Goal: Transaction & Acquisition: Book appointment/travel/reservation

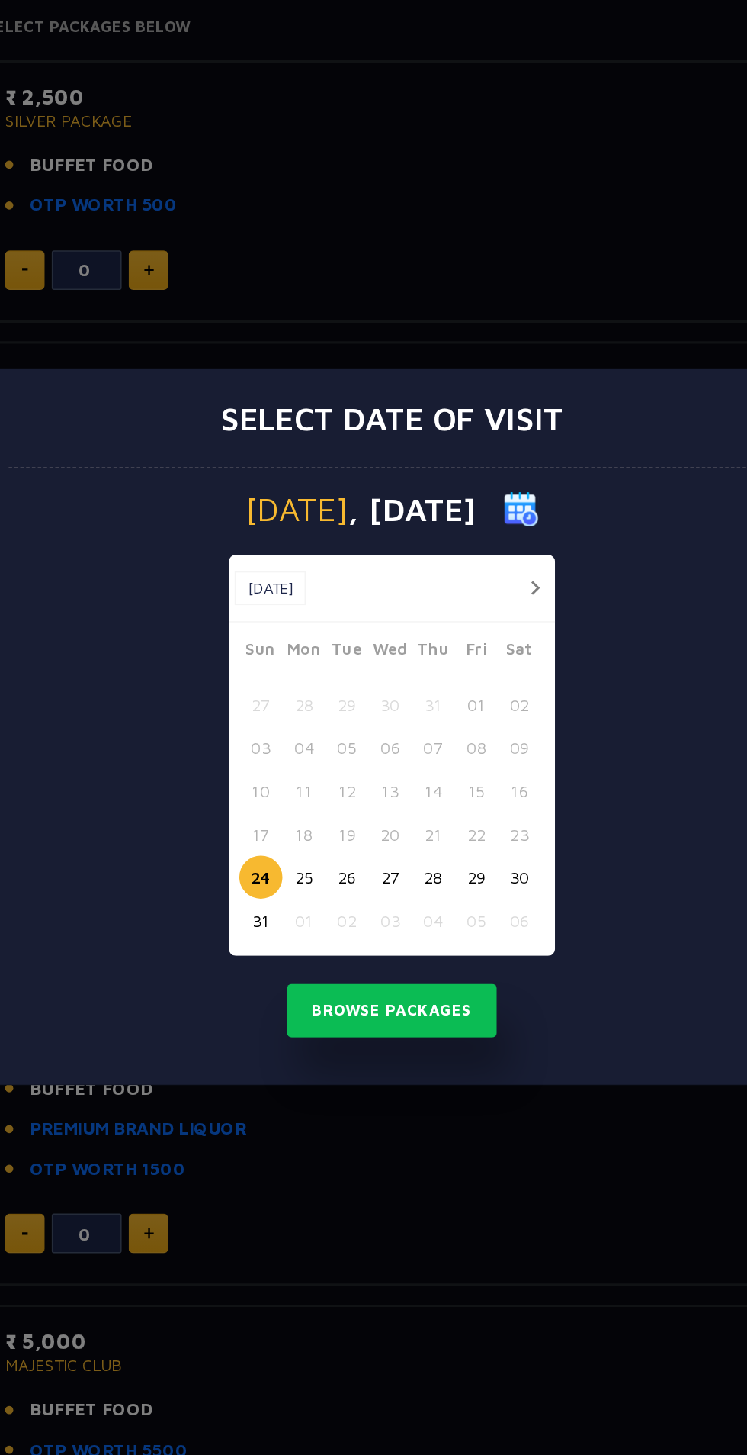
click at [332, 840] on div "24 25 26 27 28 29 30" at bounding box center [374, 826] width 200 height 28
click at [344, 840] on button "26" at bounding box center [344, 826] width 28 height 28
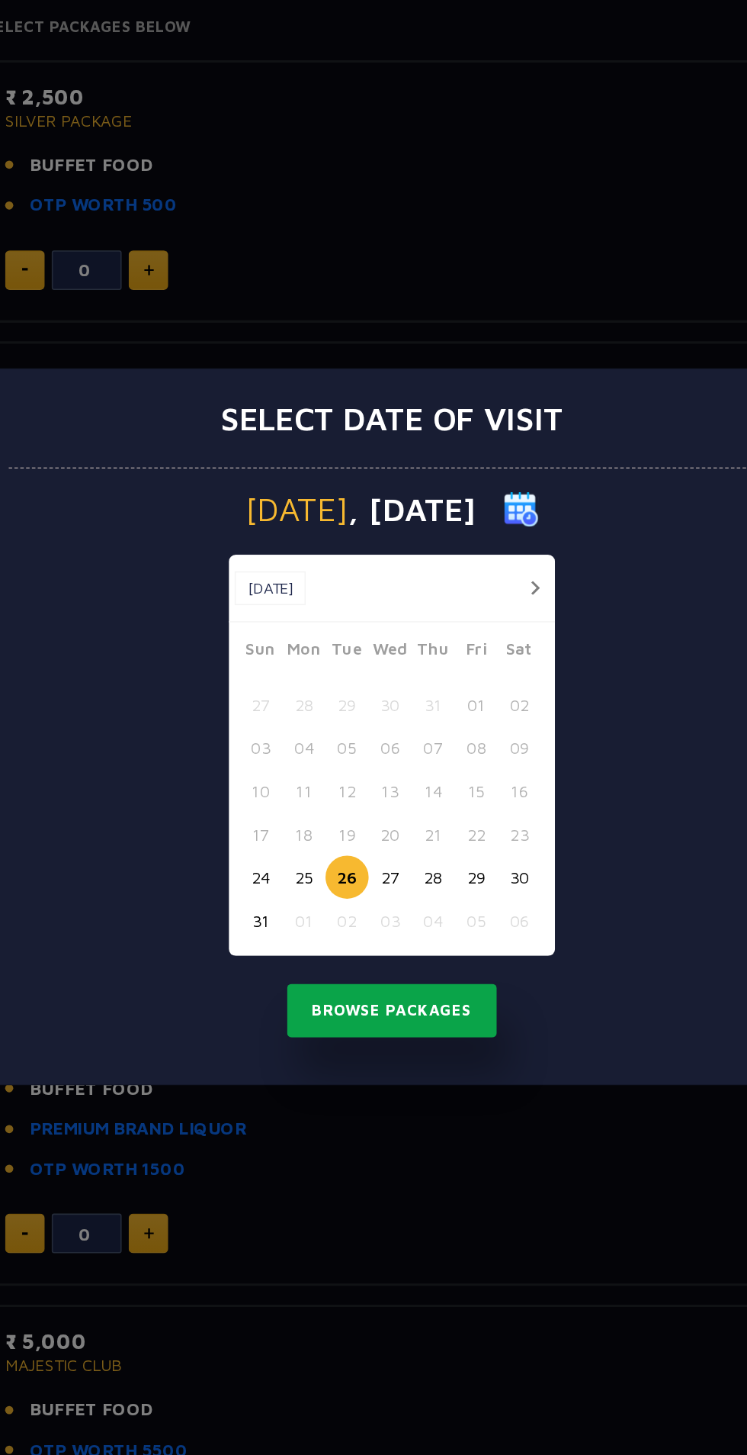
click at [381, 931] on button "Browse Packages" at bounding box center [373, 912] width 137 height 35
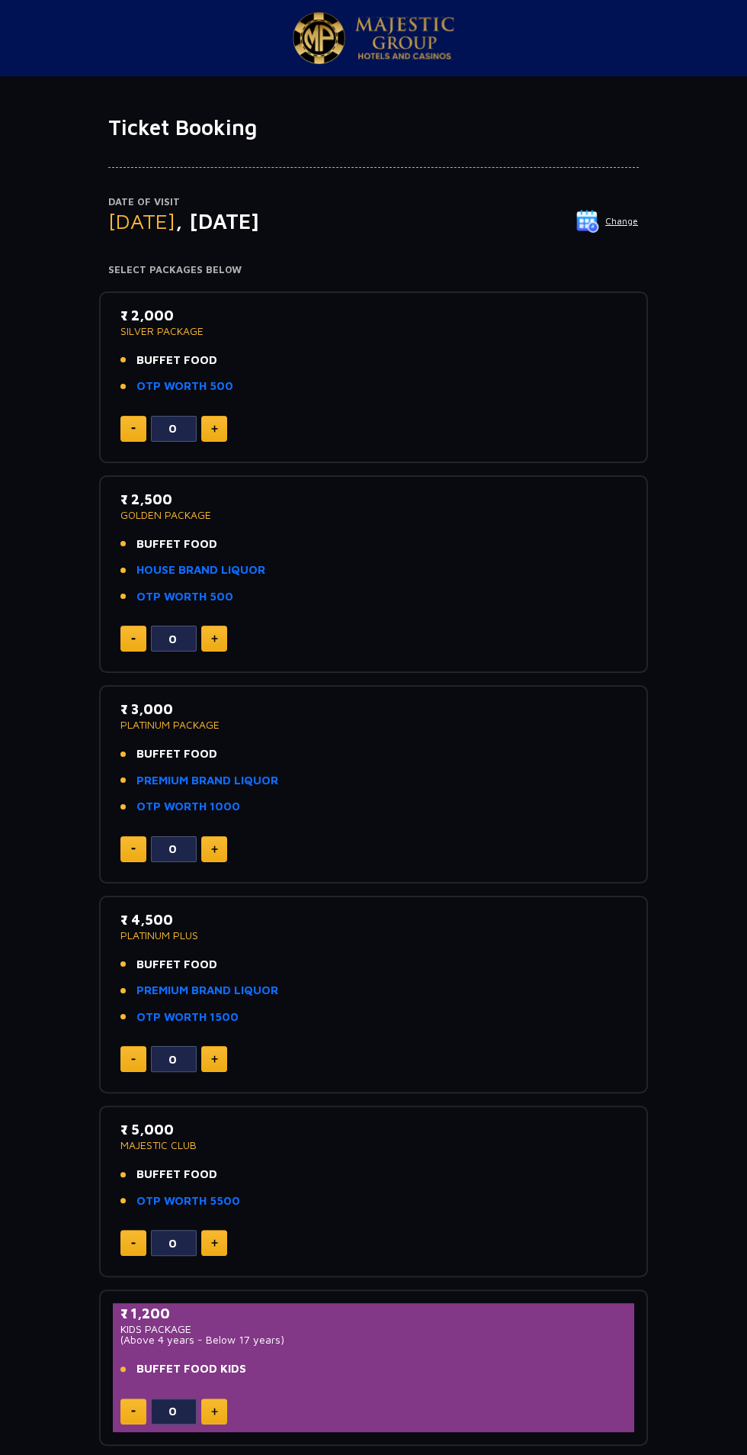
click at [214, 847] on img at bounding box center [214, 849] width 7 height 8
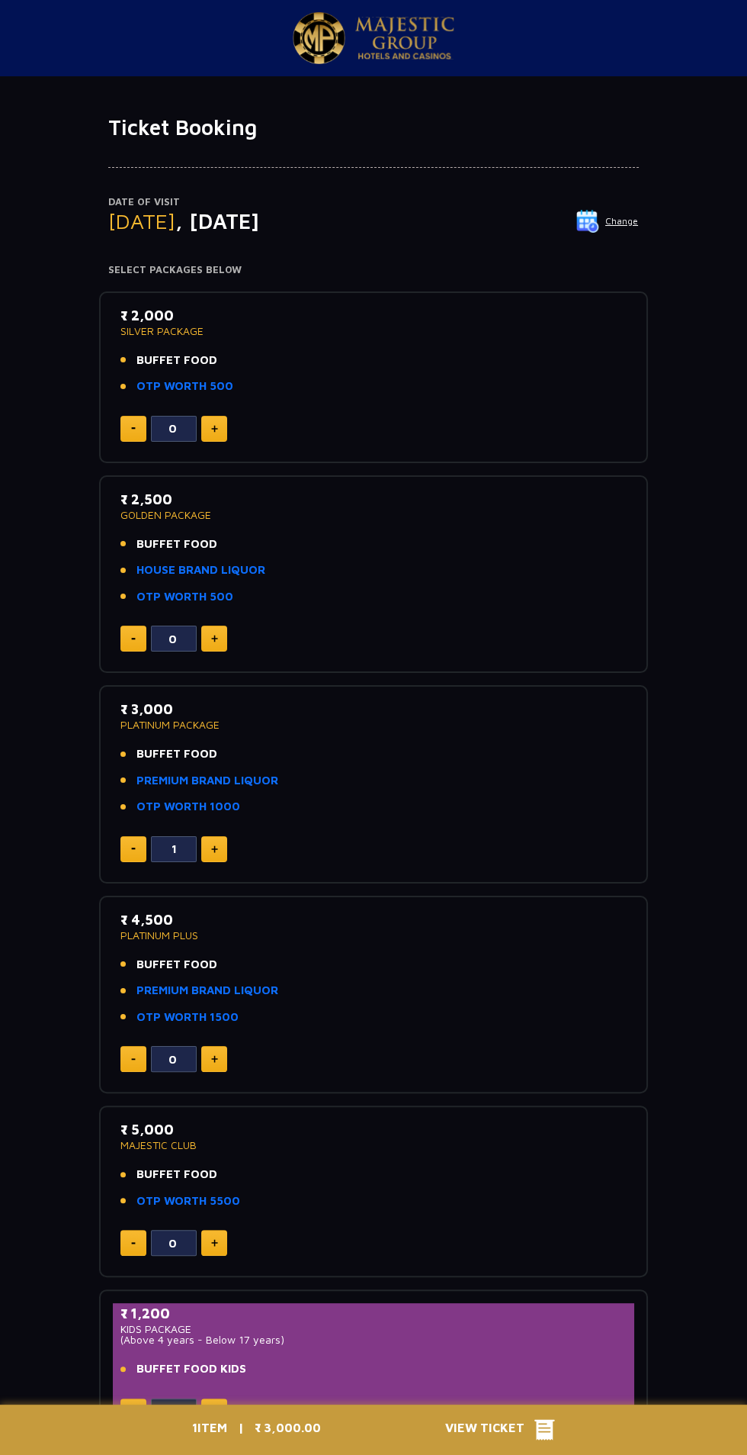
click at [214, 847] on img at bounding box center [214, 849] width 7 height 8
type input "2"
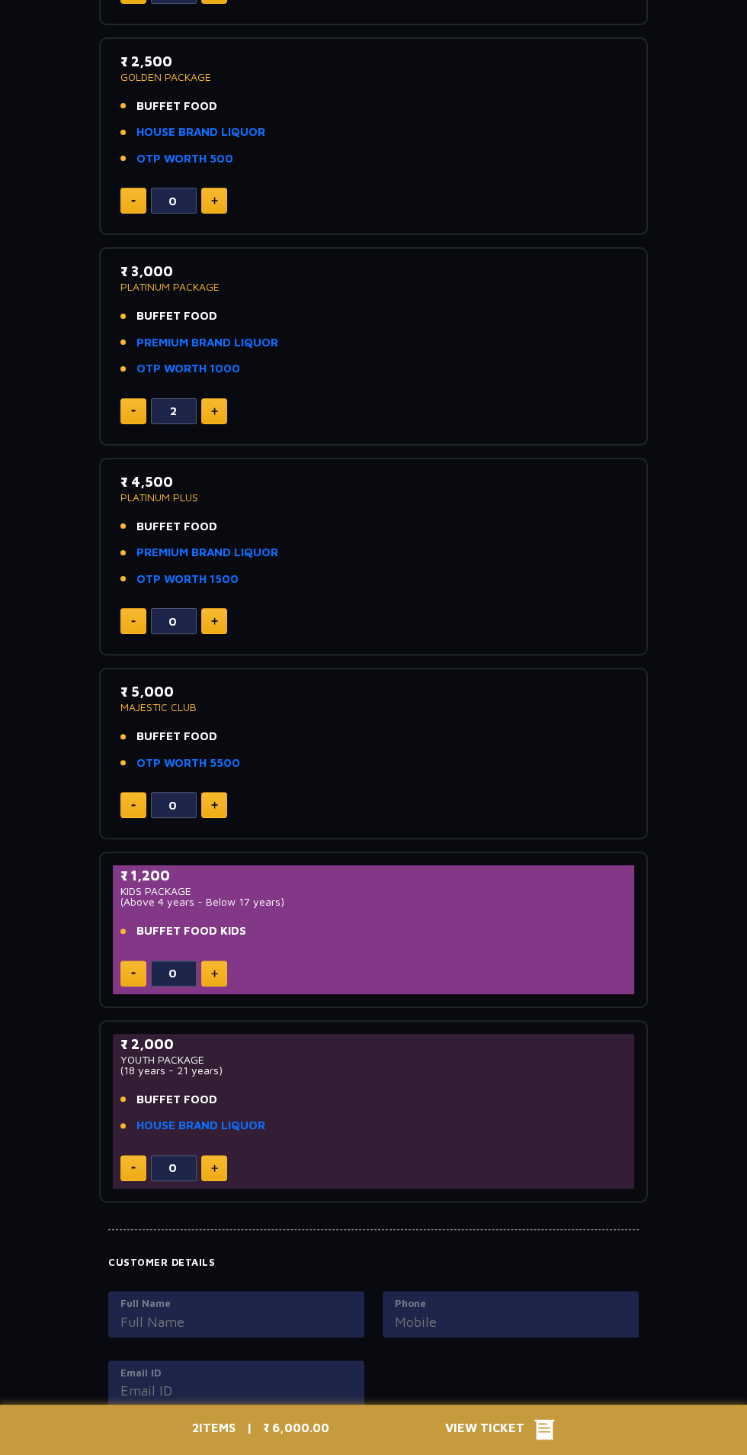
scroll to position [739, 0]
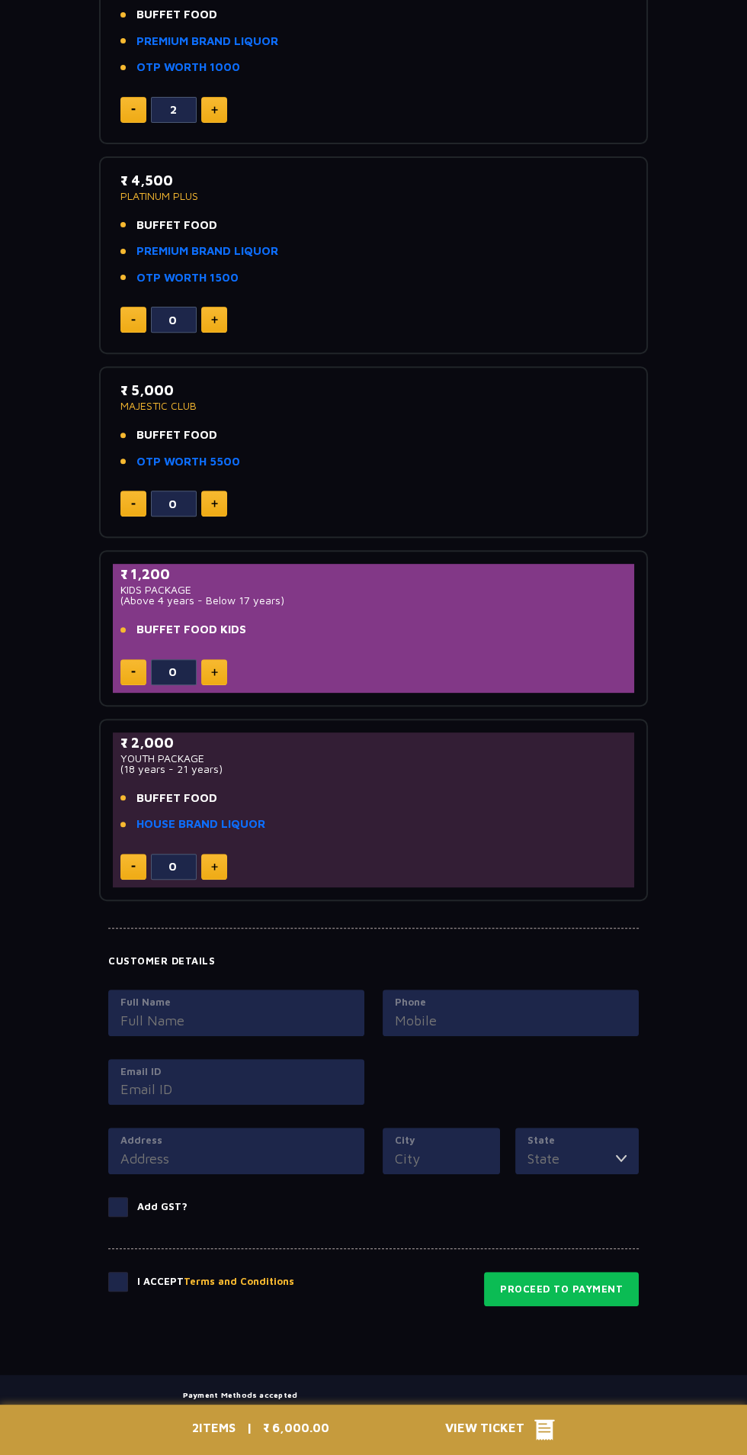
click at [520, 1441] on span "View Ticket" at bounding box center [489, 1429] width 89 height 23
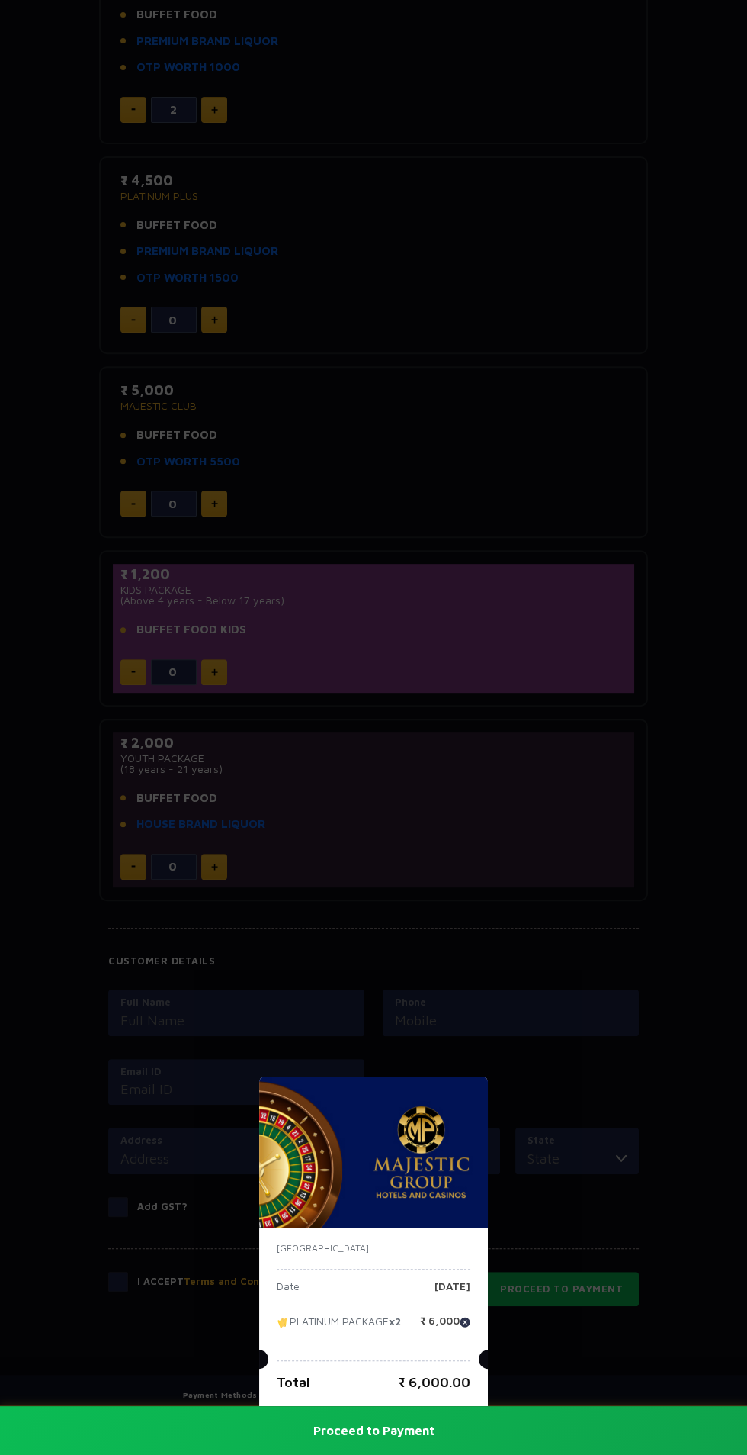
click at [312, 985] on div "[GEOGRAPHIC_DATA] Date [DATE] PLATINUM PACKAGE x2 ₹ 6,000 Total ₹ 6,000.00 Proc…" at bounding box center [373, 727] width 747 height 1455
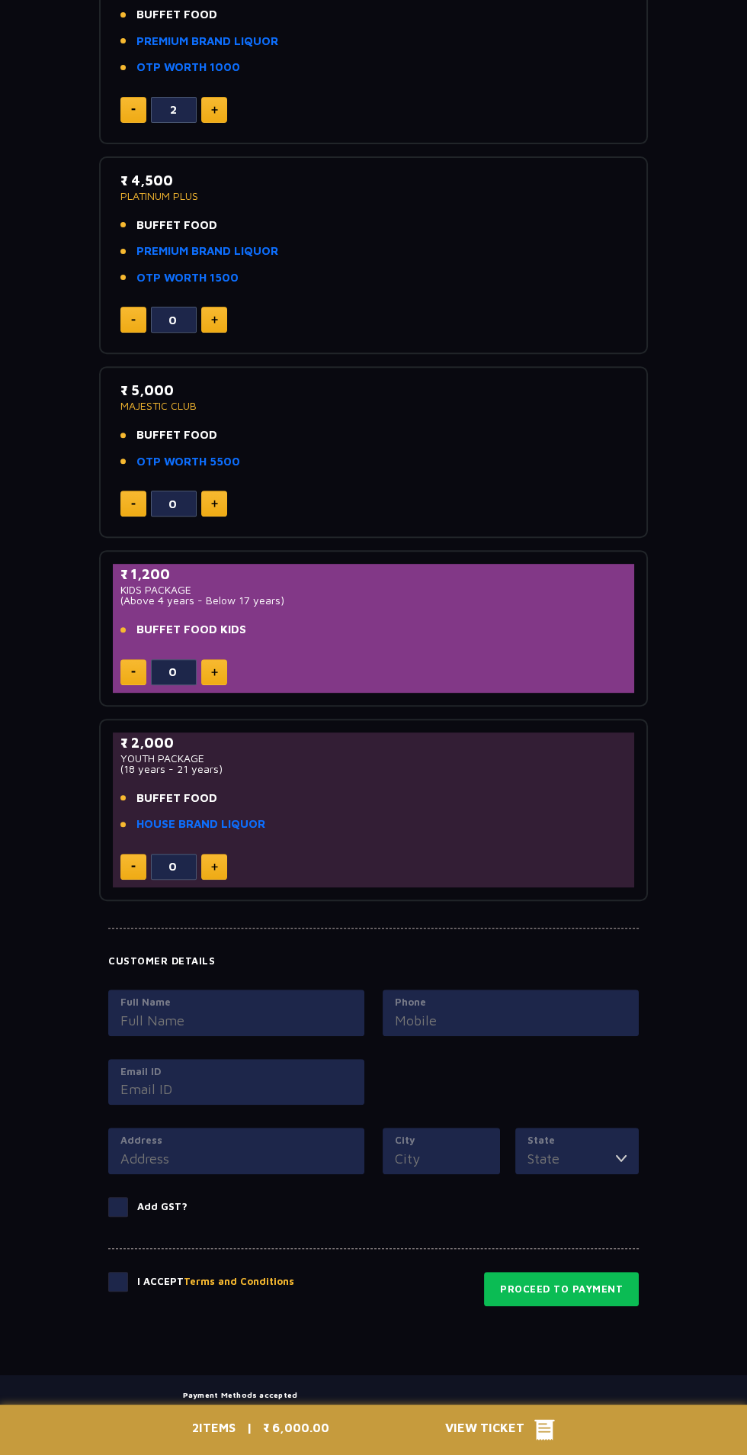
click at [25, 1254] on div "Ticket Booking Date of Visit [DATE] Change Your Total ₹ 6,000.00 Select Package…" at bounding box center [373, 374] width 747 height 1999
click at [118, 1282] on span at bounding box center [118, 1282] width 20 height 20
click at [0, 0] on input "checkbox" at bounding box center [0, 0] width 0 height 0
click at [121, 1198] on span at bounding box center [118, 1207] width 20 height 20
click at [0, 0] on input "Add GST?" at bounding box center [0, 0] width 0 height 0
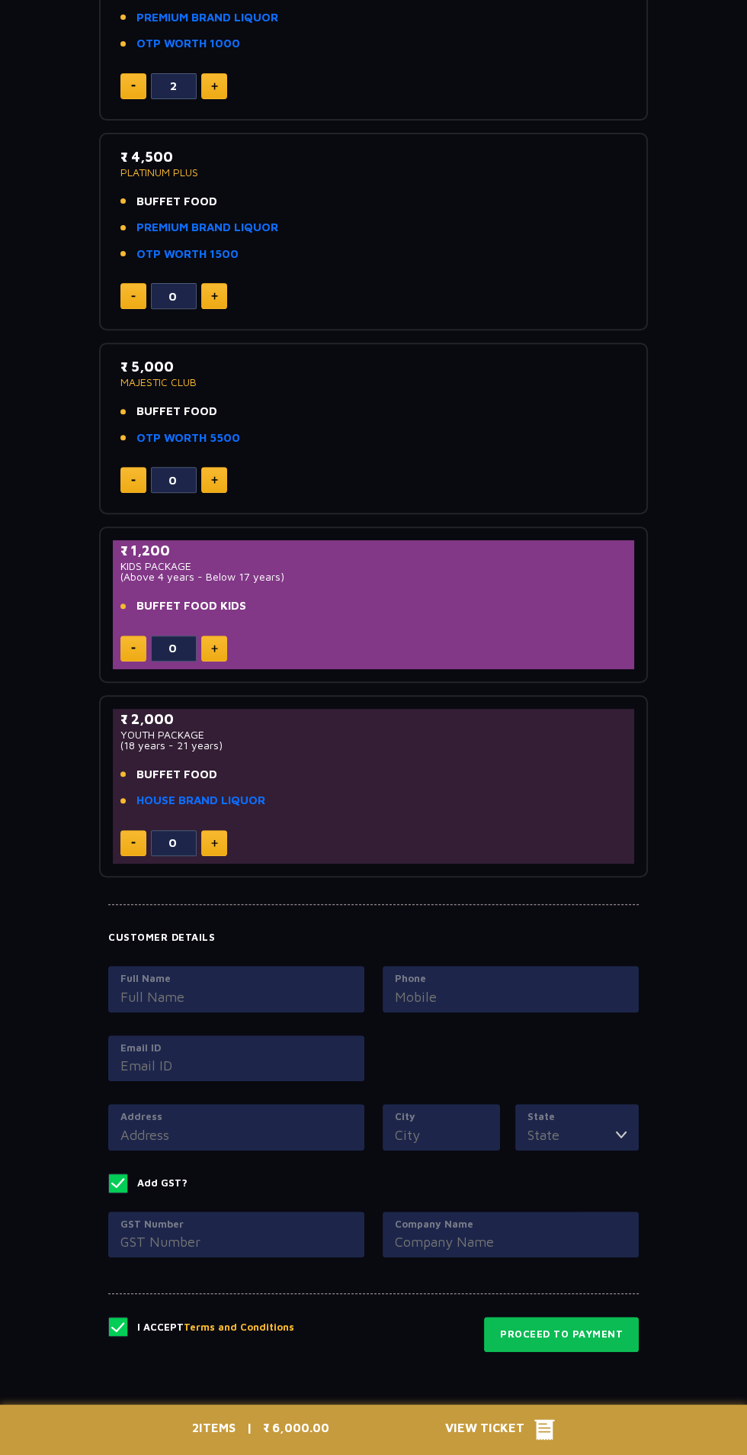
scroll to position [808, 0]
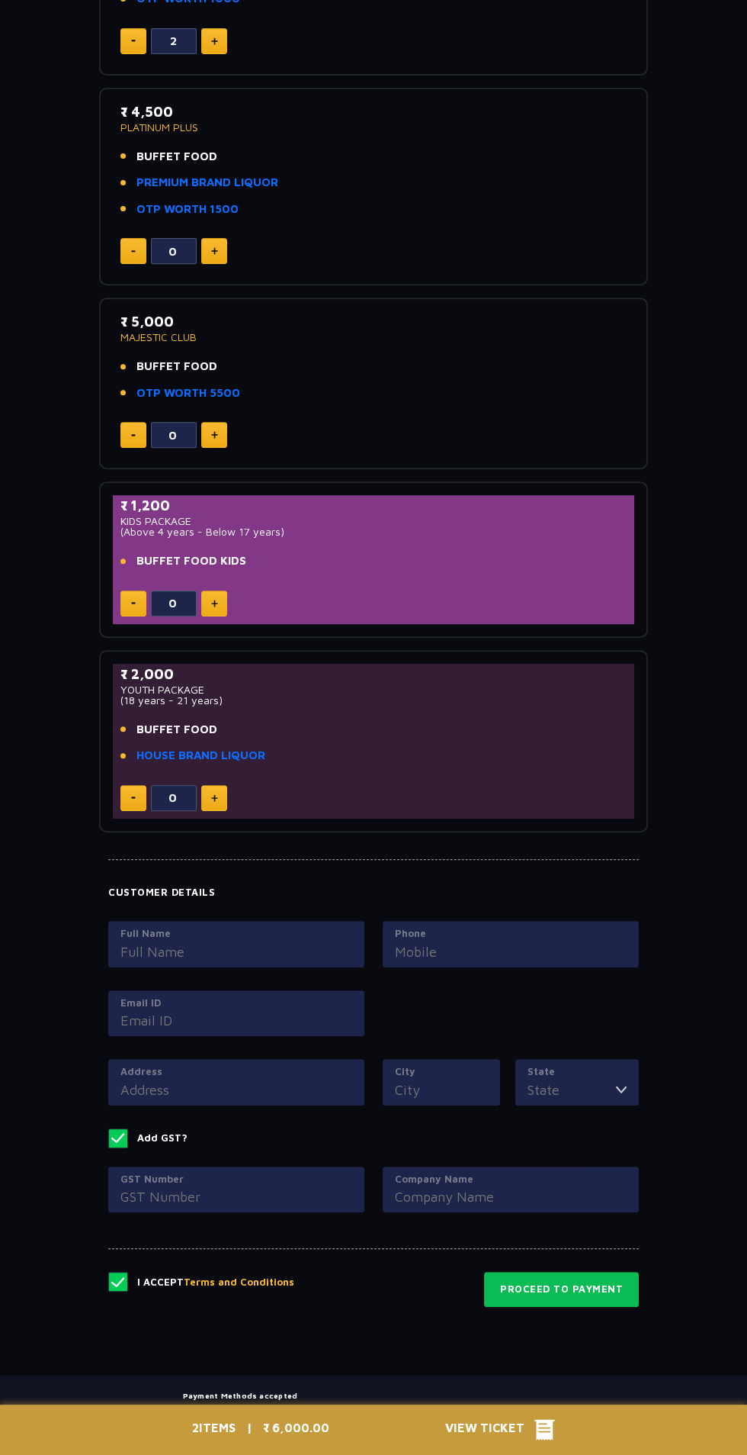
click at [118, 1128] on span at bounding box center [118, 1138] width 20 height 20
click at [0, 0] on input "Add GST?" at bounding box center [0, 0] width 0 height 0
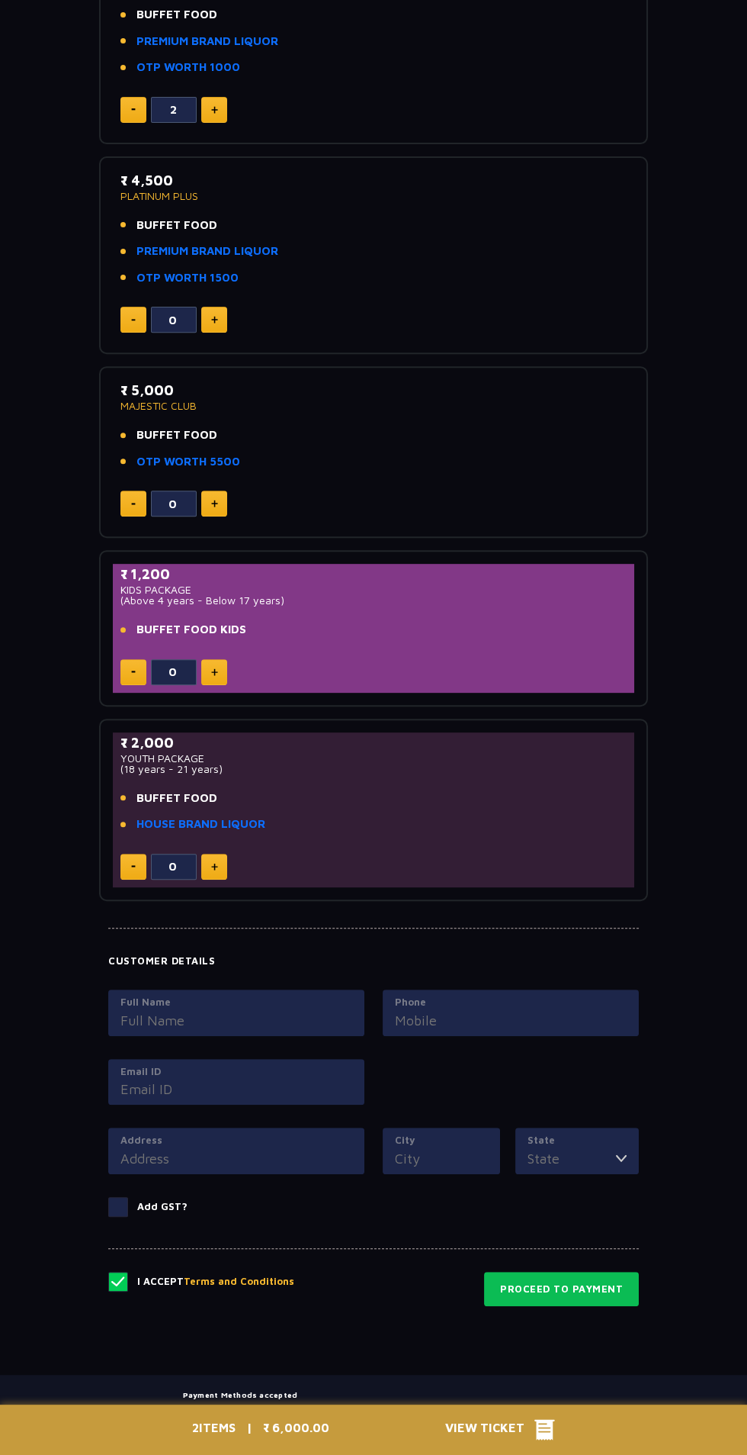
click at [530, 1441] on span "View Ticket" at bounding box center [489, 1429] width 89 height 23
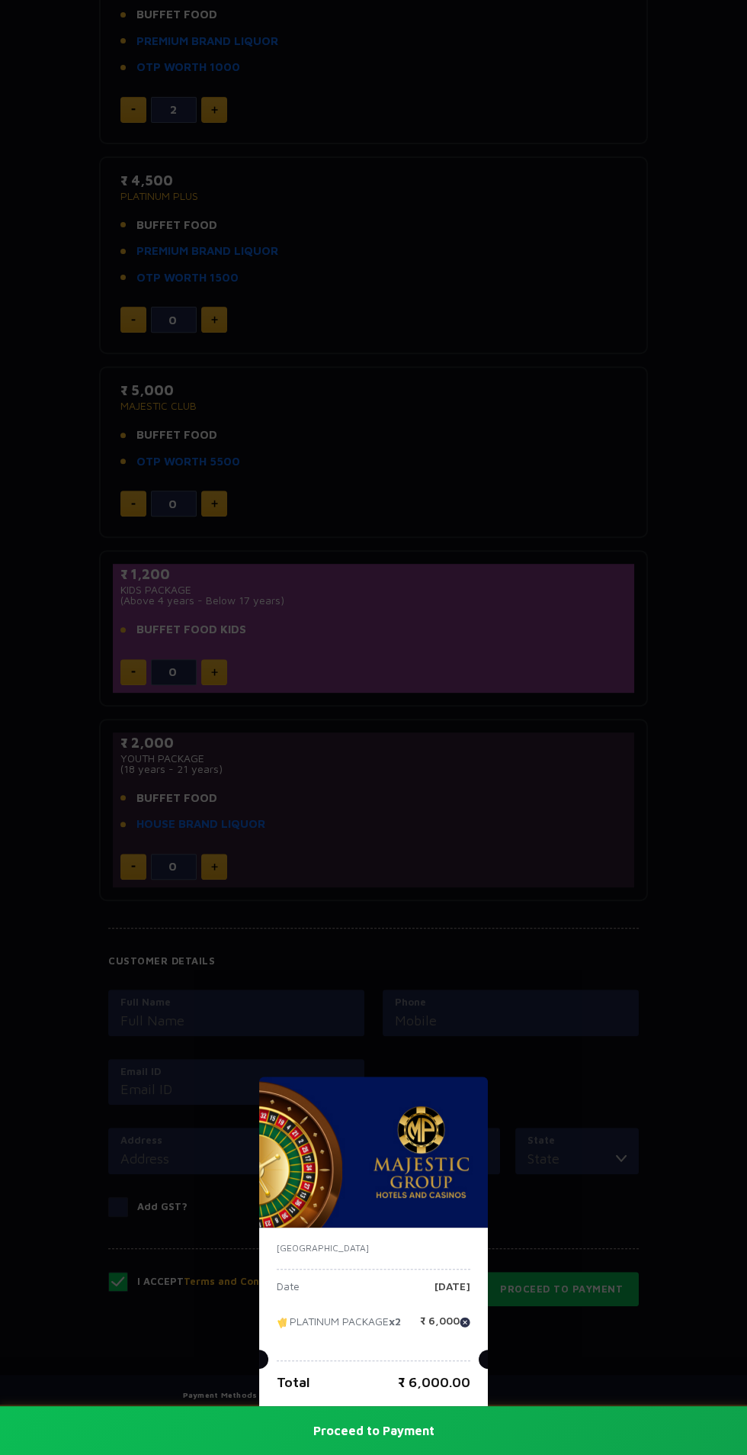
click at [400, 1392] on p "₹ 6,000.00" at bounding box center [434, 1381] width 72 height 21
click at [159, 1011] on div "[GEOGRAPHIC_DATA] Date [DATE] PLATINUM PACKAGE x2 ₹ 6,000 Total ₹ 6,000.00 Proc…" at bounding box center [373, 727] width 747 height 1455
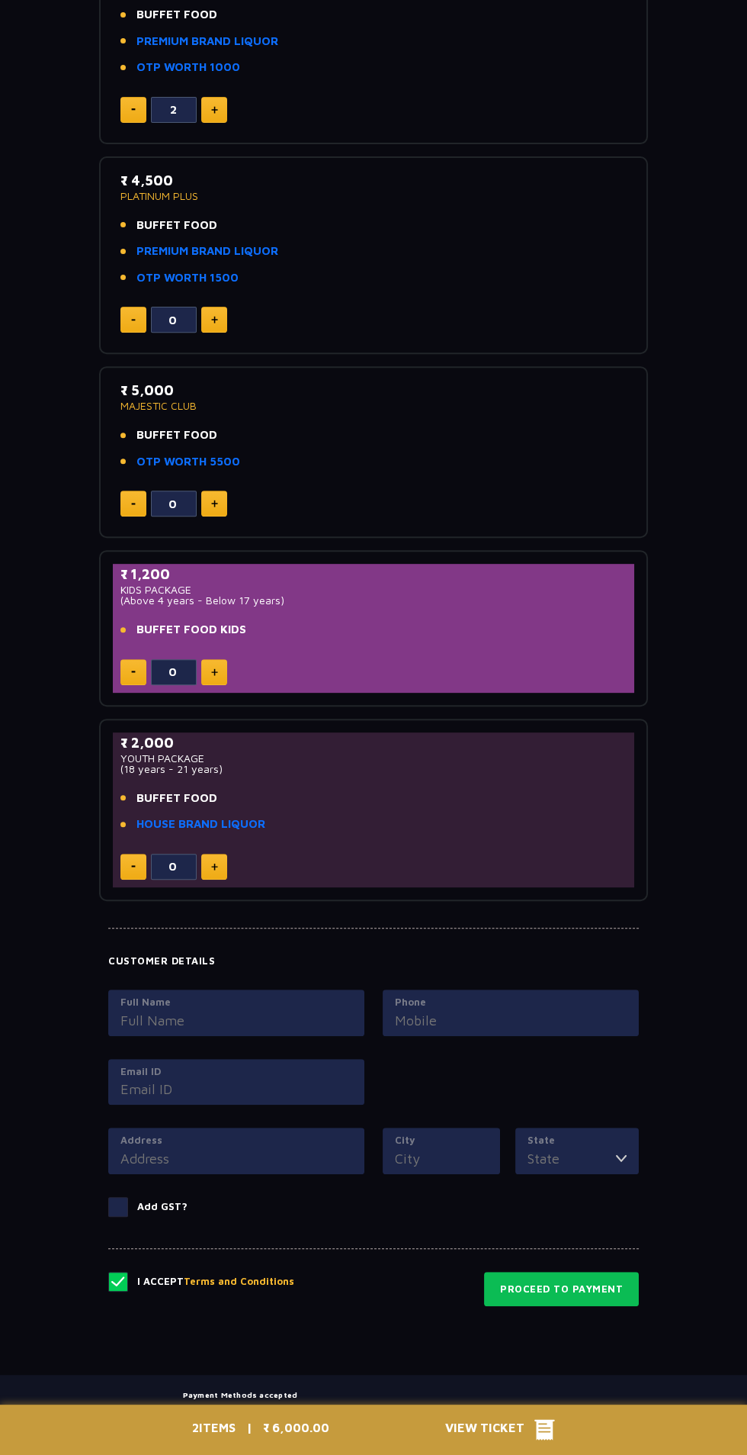
click at [117, 1207] on span at bounding box center [118, 1207] width 20 height 20
click at [0, 0] on input "Add GST?" at bounding box center [0, 0] width 0 height 0
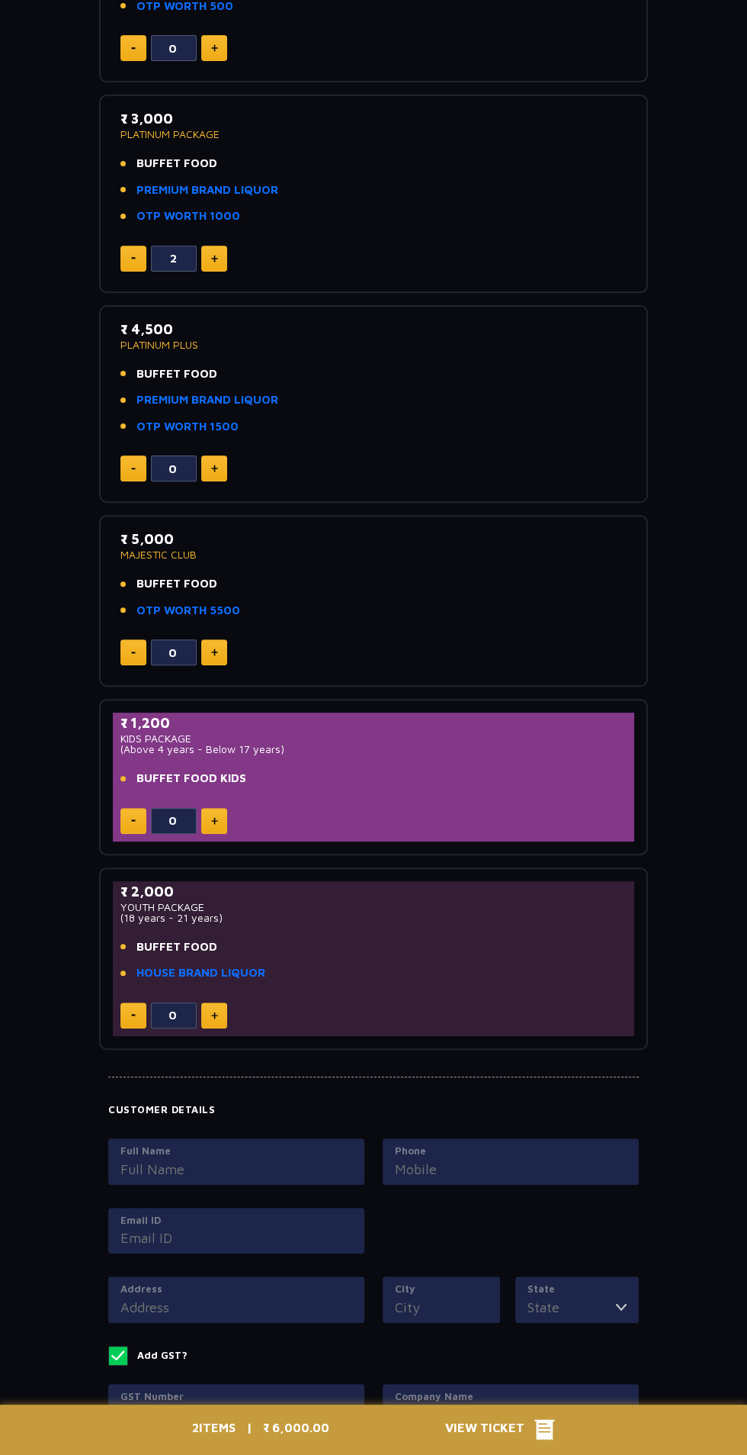
scroll to position [808, 0]
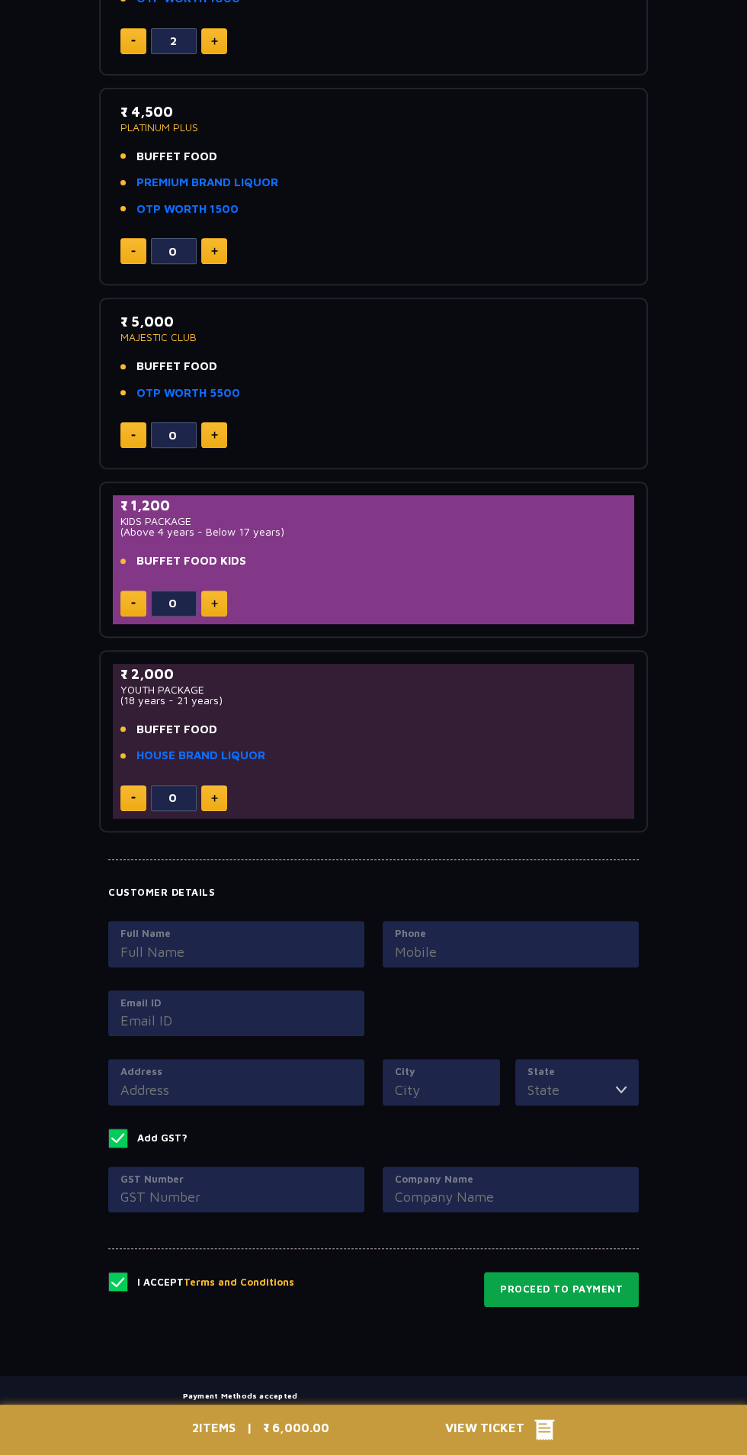
click at [507, 1286] on button "Proceed to Payment" at bounding box center [561, 1289] width 155 height 35
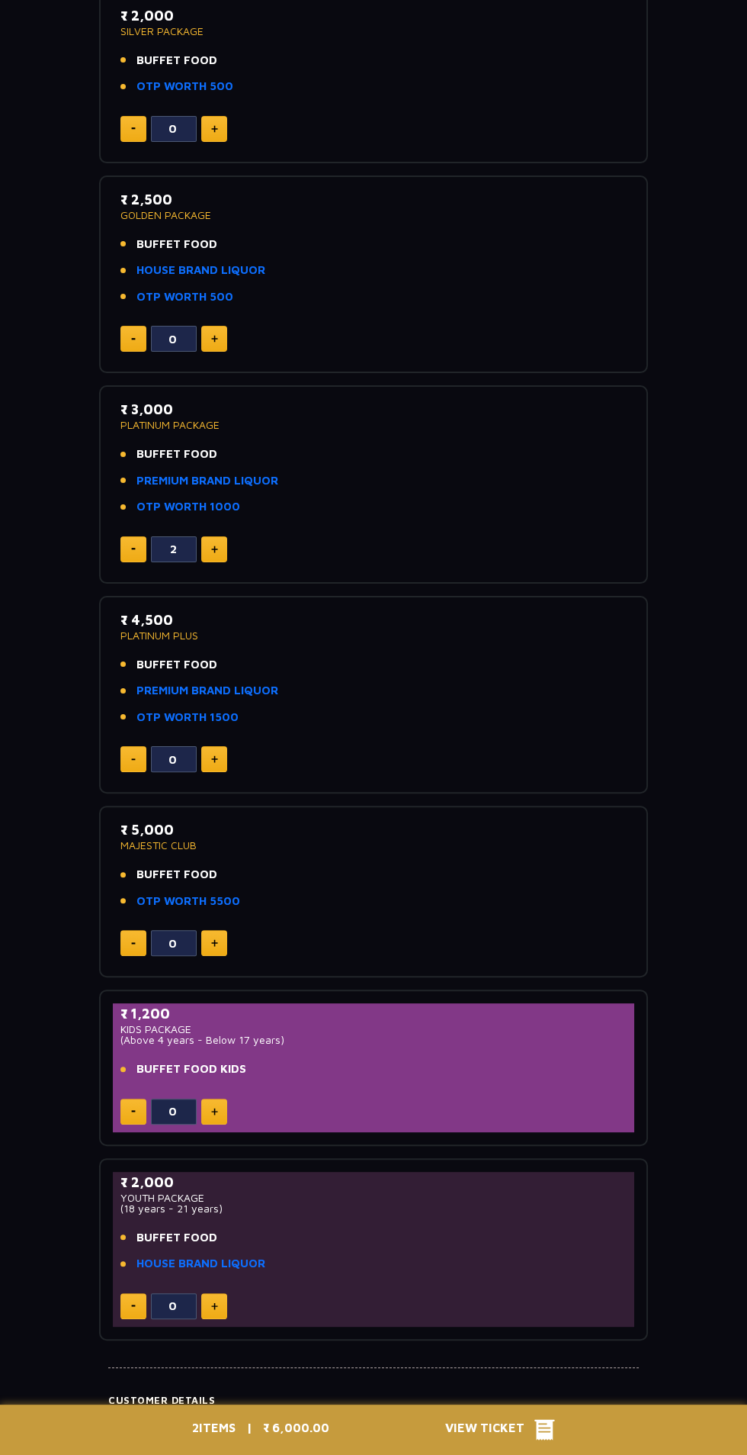
scroll to position [0, 0]
